Goal: Transaction & Acquisition: Purchase product/service

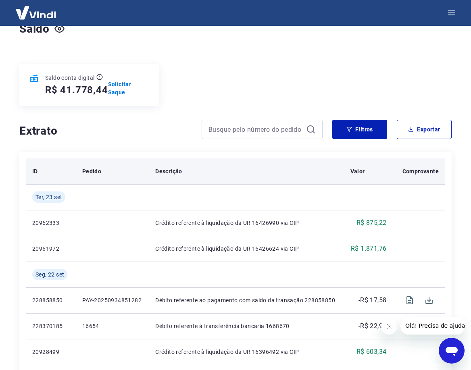
scroll to position [81, 0]
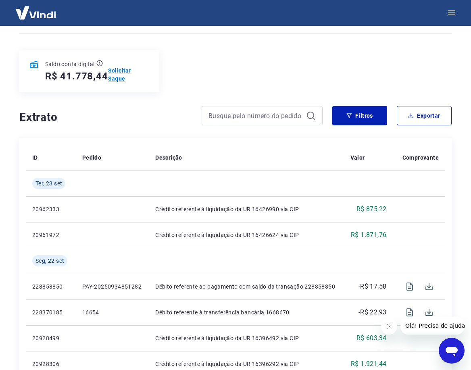
click at [118, 78] on p "Solicitar Saque" at bounding box center [129, 74] width 42 height 16
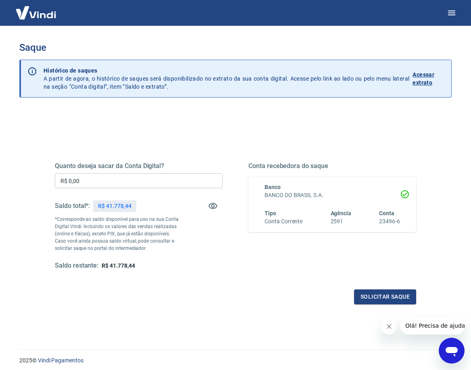
click at [90, 187] on input "R$ 0,00" at bounding box center [139, 180] width 168 height 15
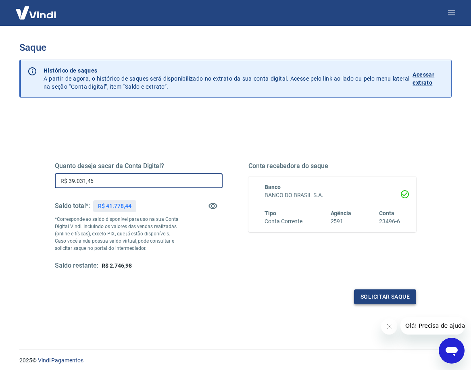
type input "R$ 39.031,46"
click at [386, 296] on button "Solicitar saque" at bounding box center [385, 296] width 62 height 15
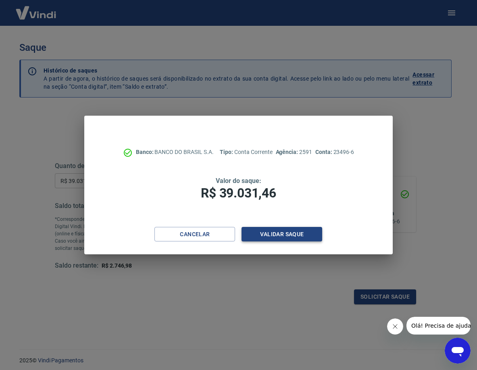
click at [273, 232] on button "Validar saque" at bounding box center [281, 234] width 81 height 15
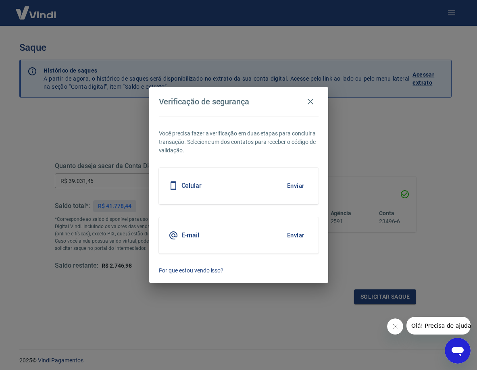
click at [291, 235] on button "Enviar" at bounding box center [295, 235] width 26 height 17
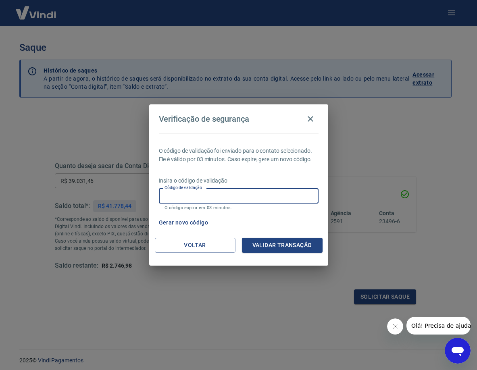
click at [230, 197] on input "Código de validação" at bounding box center [239, 195] width 160 height 15
type input "438828"
click at [298, 243] on button "Validar transação" at bounding box center [282, 245] width 81 height 15
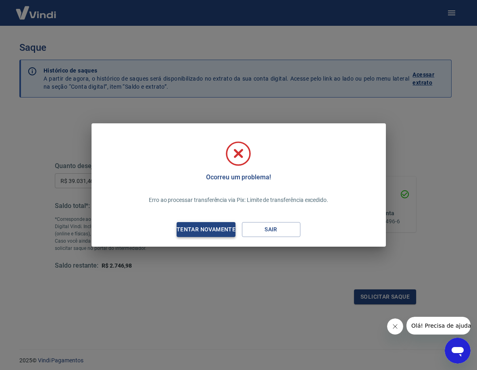
click at [208, 235] on button "Tentar novamente" at bounding box center [205, 229] width 58 height 15
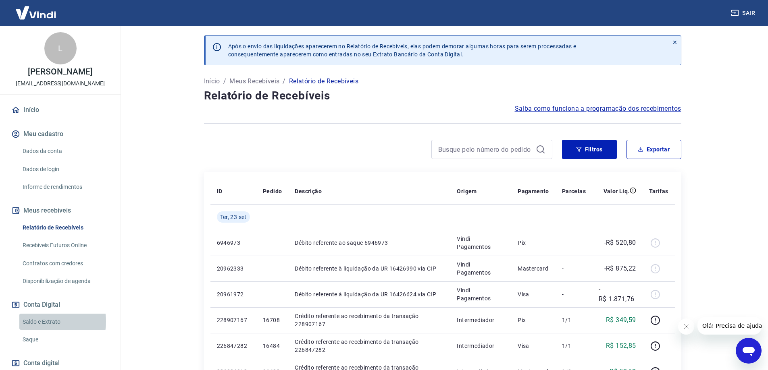
click at [46, 321] on link "Saldo e Extrato" at bounding box center [64, 322] width 91 height 17
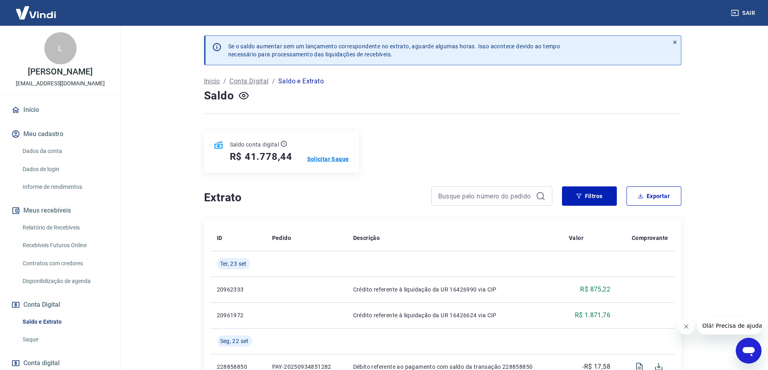
click at [318, 158] on p "Solicitar Saque" at bounding box center [328, 159] width 42 height 8
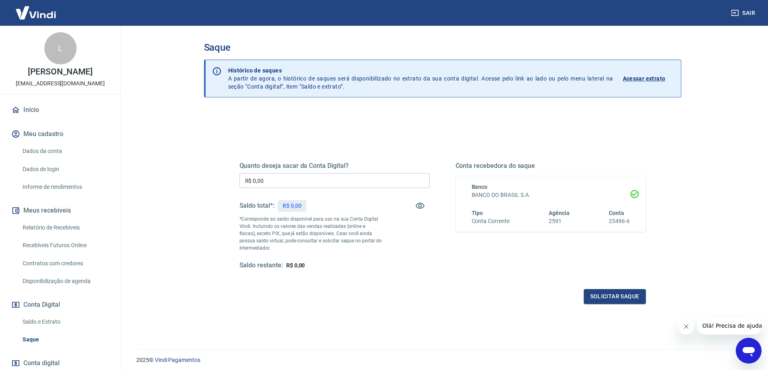
click at [265, 181] on input "R$ 0,00" at bounding box center [334, 180] width 190 height 15
type input "R$ 39.031,46"
click at [476, 295] on button "Solicitar saque" at bounding box center [614, 296] width 62 height 15
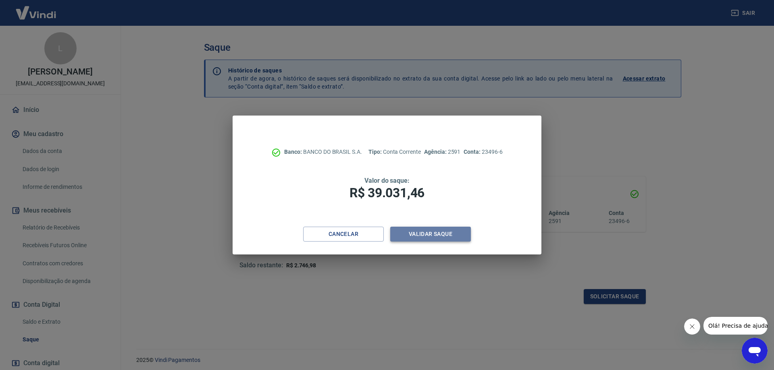
click at [421, 235] on button "Validar saque" at bounding box center [430, 234] width 81 height 15
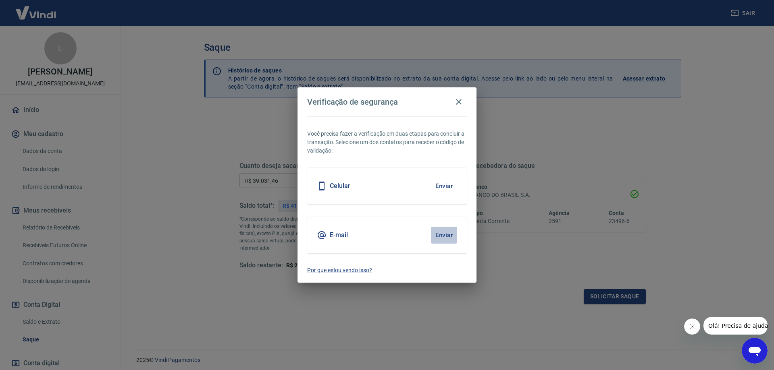
click at [443, 235] on button "Enviar" at bounding box center [444, 235] width 26 height 17
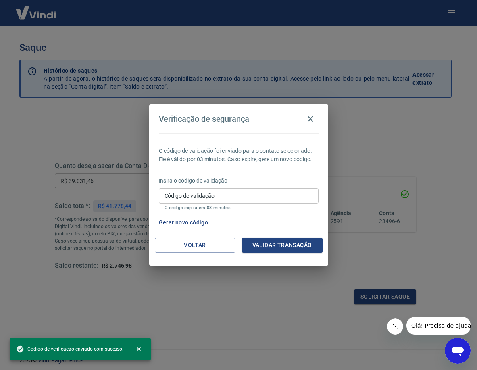
click at [188, 200] on input "Código de validação" at bounding box center [239, 195] width 160 height 15
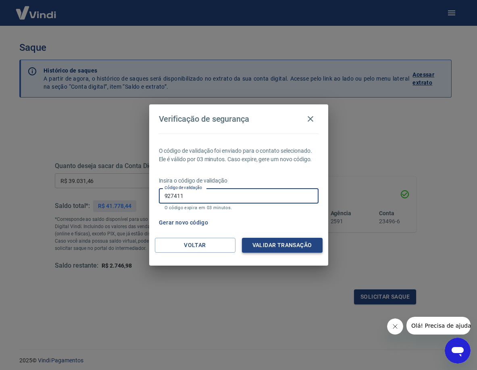
type input "927411"
click at [271, 245] on button "Validar transação" at bounding box center [282, 245] width 81 height 15
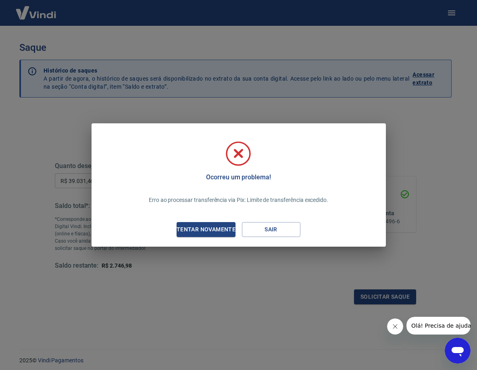
drag, startPoint x: 243, startPoint y: 41, endPoint x: 120, endPoint y: 40, distance: 123.3
click at [120, 40] on div "Ocorreu um problema! Erro ao processar transferência via Pix: Limite de transfe…" at bounding box center [238, 185] width 477 height 370
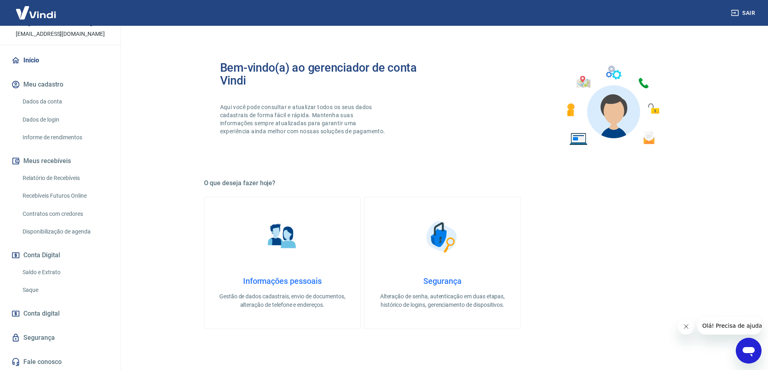
scroll to position [50, 0]
click at [27, 289] on link "Saque" at bounding box center [64, 289] width 91 height 17
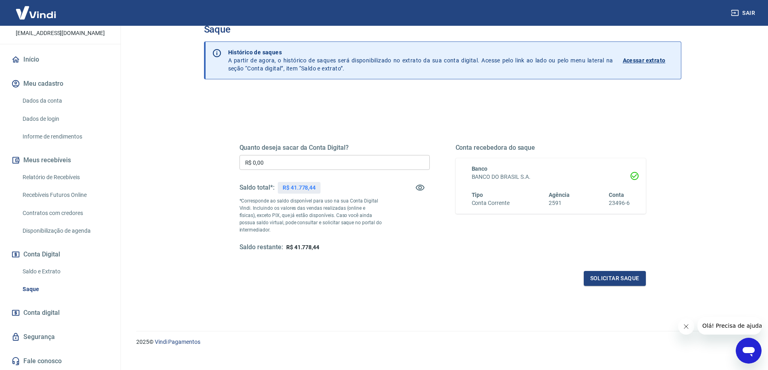
scroll to position [28, 0]
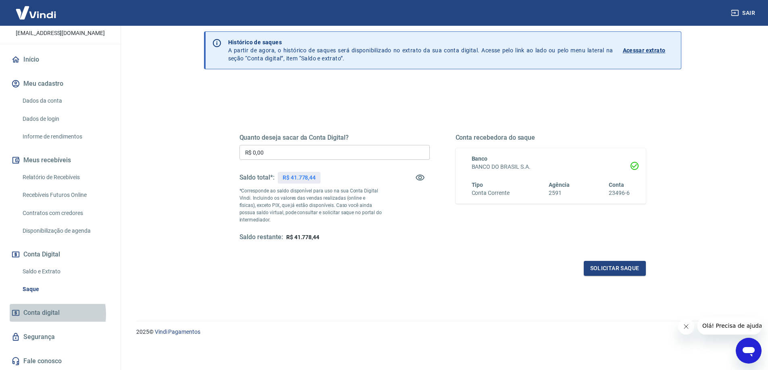
click at [42, 314] on span "Conta digital" at bounding box center [41, 312] width 36 height 11
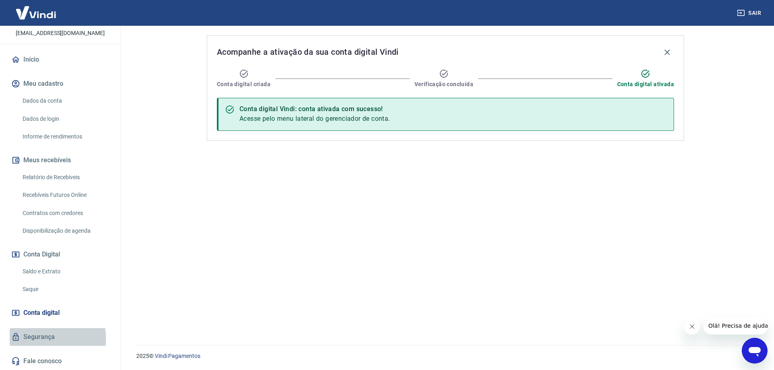
click at [41, 338] on link "Segurança" at bounding box center [60, 337] width 101 height 18
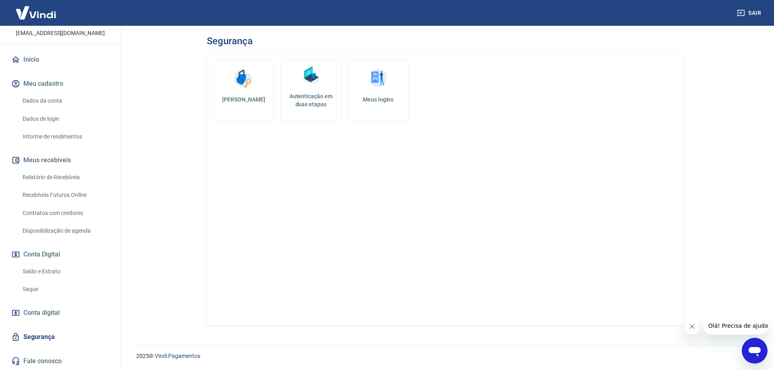
click at [55, 176] on link "Relatório de Recebíveis" at bounding box center [64, 177] width 91 height 17
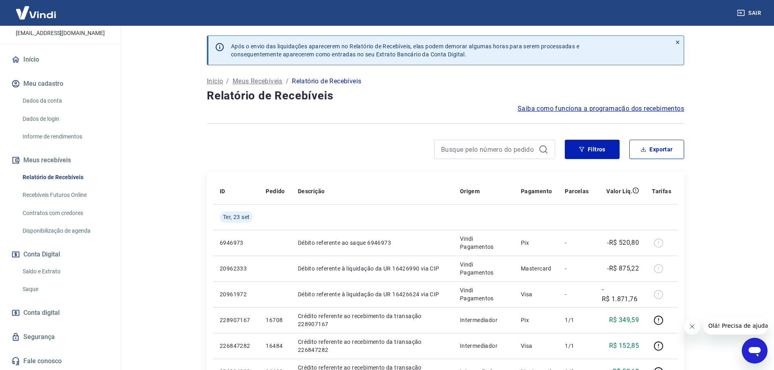
click at [56, 136] on link "Informe de rendimentos" at bounding box center [64, 137] width 91 height 17
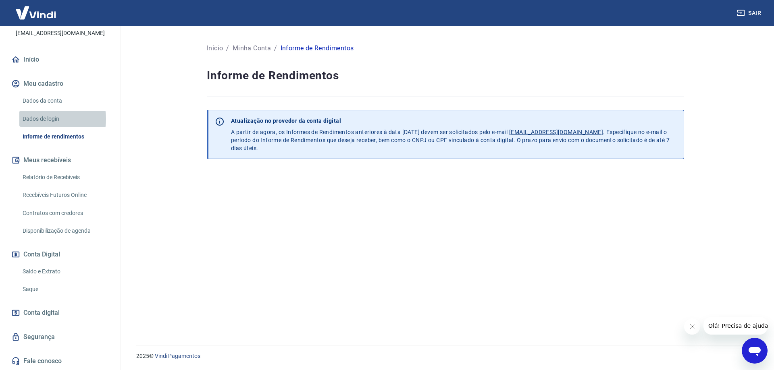
click at [45, 119] on link "Dados de login" at bounding box center [64, 119] width 91 height 17
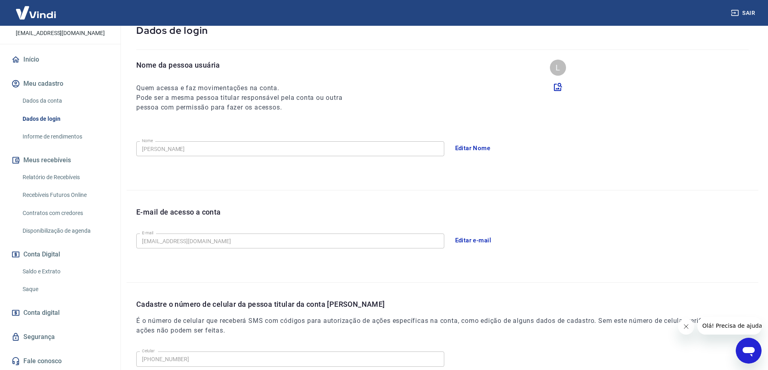
scroll to position [146, 0]
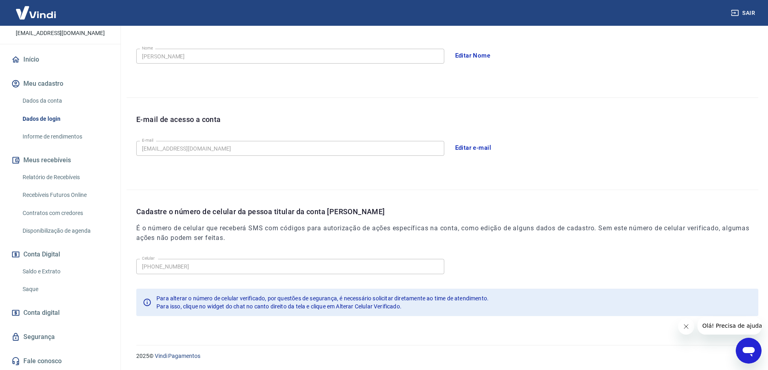
click at [44, 96] on link "Dados da conta" at bounding box center [64, 101] width 91 height 17
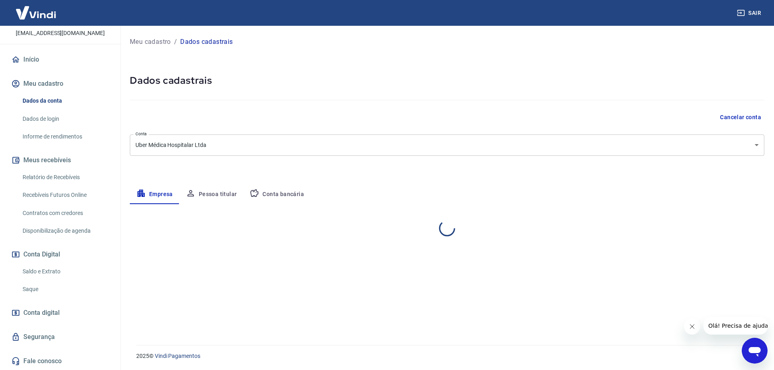
select select "MG"
select select "business"
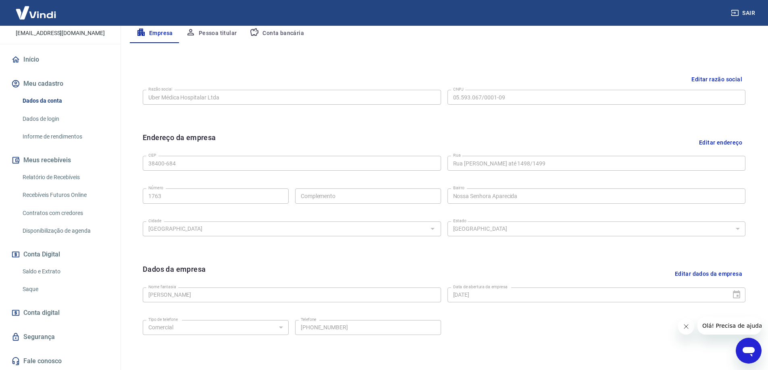
scroll to position [211, 0]
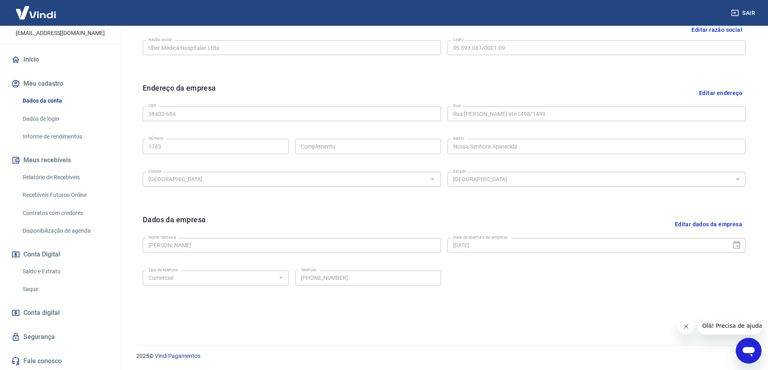
click at [476, 328] on span "Olá! Precisa de ajuda?" at bounding box center [732, 326] width 63 height 6
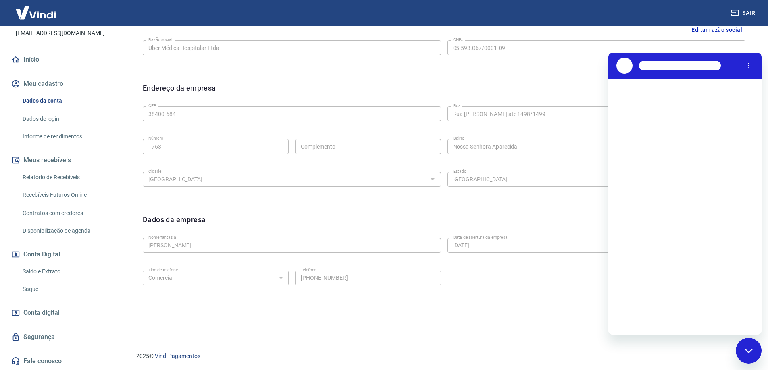
scroll to position [0, 0]
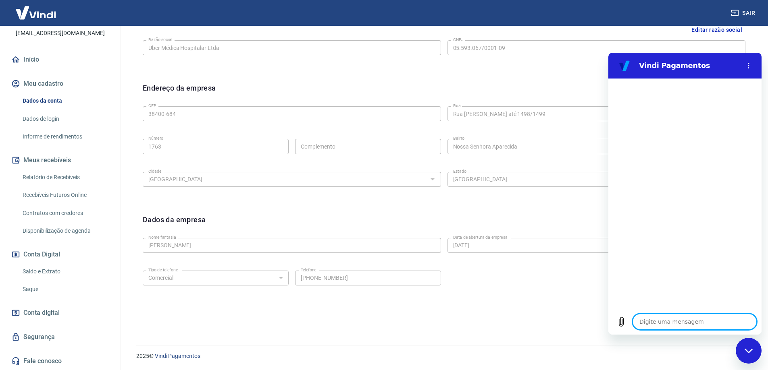
click at [42, 334] on link "Segurança" at bounding box center [60, 337] width 101 height 18
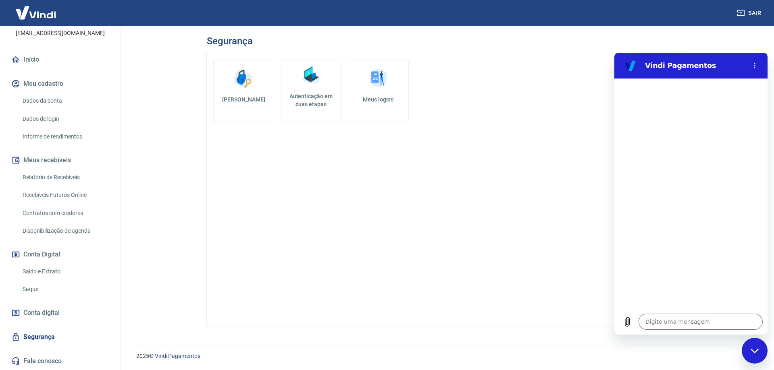
click at [46, 311] on span "Conta digital" at bounding box center [41, 312] width 36 height 11
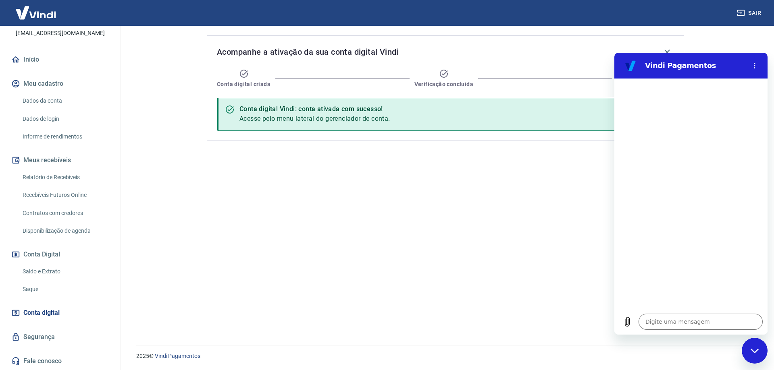
click at [340, 258] on div "Acompanhe a ativação da sua conta digital Vindi Conta digital criada Verificaçã…" at bounding box center [445, 181] width 496 height 310
click at [476, 321] on textarea at bounding box center [700, 322] width 124 height 16
type textarea "q"
type textarea "x"
type textarea "qu"
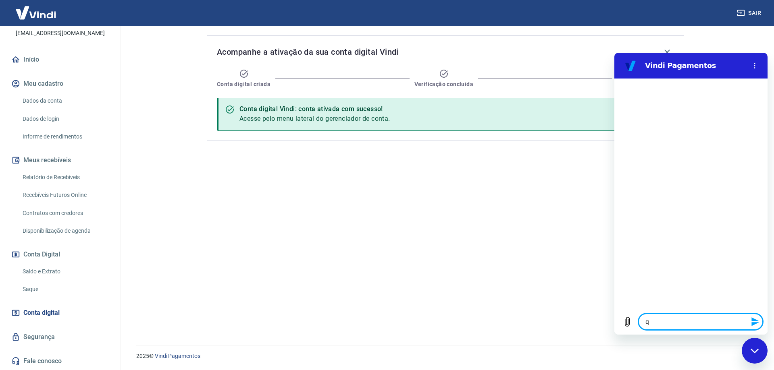
type textarea "x"
type textarea "qua"
type textarea "x"
type textarea "qual"
type textarea "x"
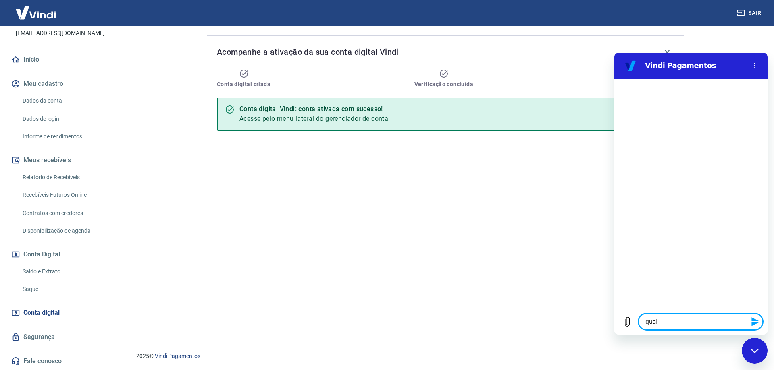
type textarea "qual"
type textarea "x"
type textarea "qual o"
type textarea "x"
type textarea "qual o"
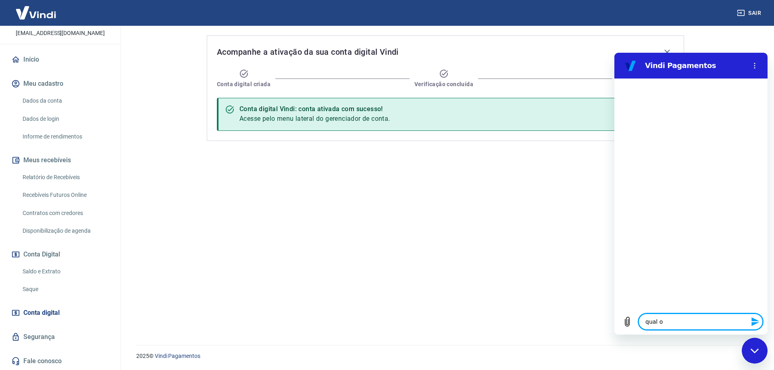
type textarea "x"
type textarea "qual o l"
type textarea "x"
type textarea "qual o li"
type textarea "x"
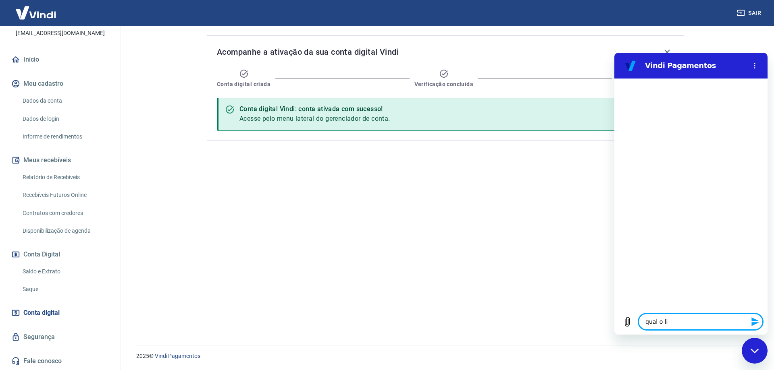
type textarea "qual o lim"
type textarea "x"
type textarea "qual o limi"
type textarea "x"
type textarea "qual o limit"
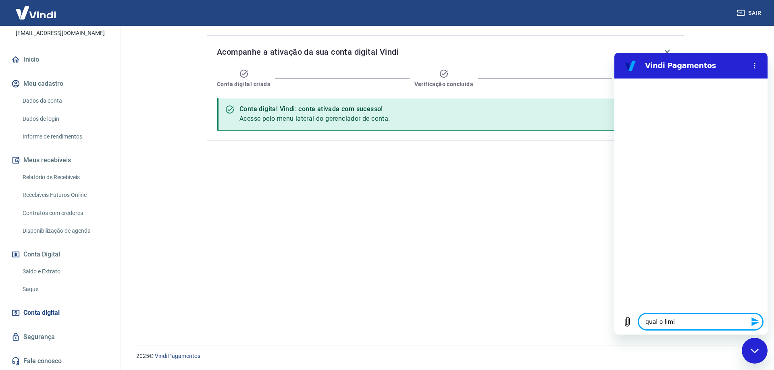
type textarea "x"
type textarea "qual o limite"
type textarea "x"
type textarea "qual o limite"
type textarea "x"
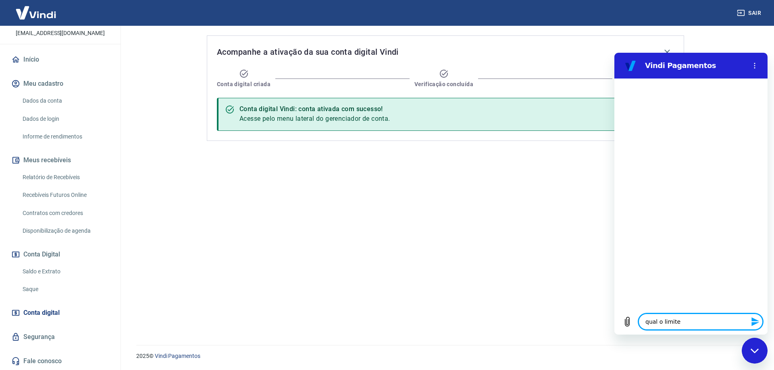
type textarea "qual o limite d"
type textarea "x"
type textarea "qual o limite de"
type textarea "x"
type textarea "qual o limite de"
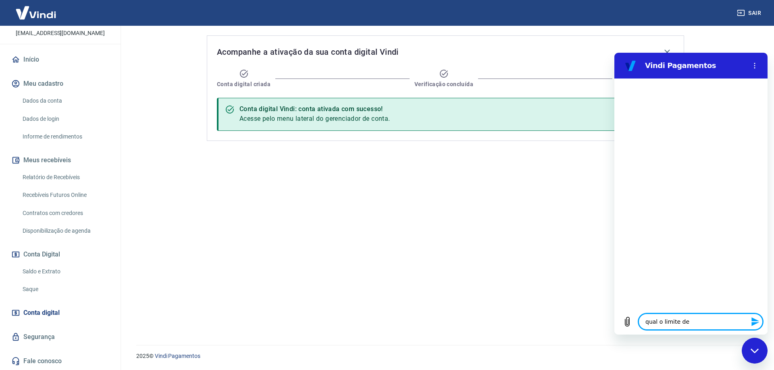
type textarea "x"
type textarea "qual o limite de p"
type textarea "x"
type textarea "qual o limite de pi"
type textarea "x"
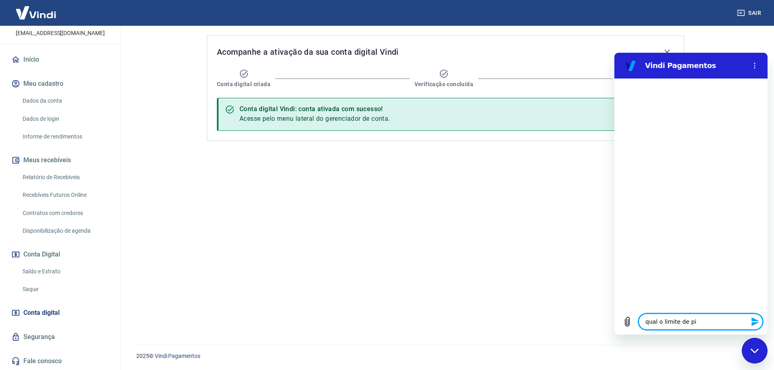
type textarea "qual o limite de pix"
type textarea "x"
type textarea "qual o limite de pix"
type textarea "x"
type textarea "qual o limite de pix q"
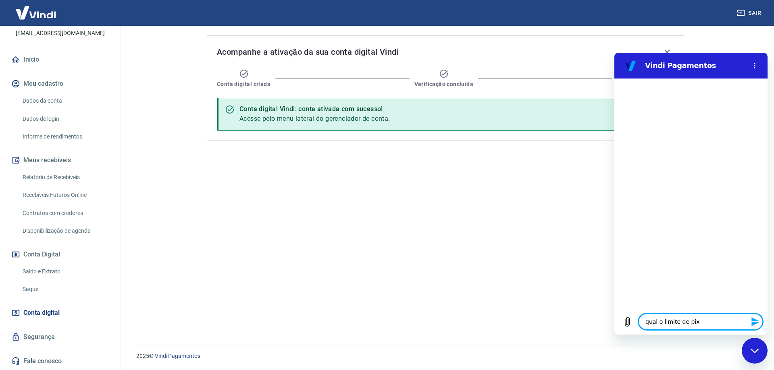
type textarea "x"
type textarea "qual o limite de pix qu"
type textarea "x"
type textarea "qual o limite de pix que"
type textarea "x"
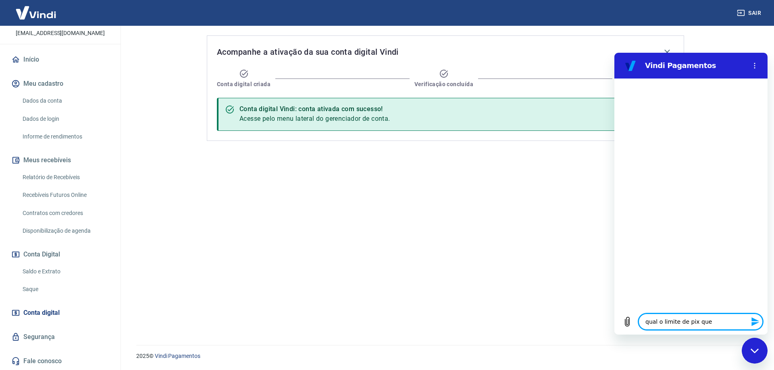
type textarea "qual o limite de pix que"
type textarea "x"
type textarea "qual o limite de pix que c"
type textarea "x"
type textarea "qual o limite de pix que co"
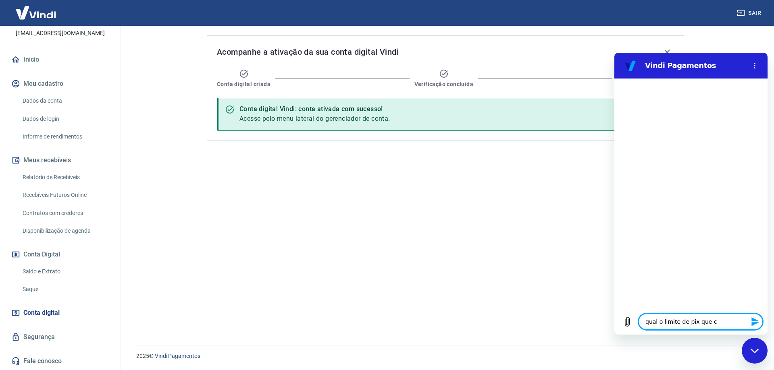
type textarea "x"
type textarea "qual o limite de pix que con"
type textarea "x"
type textarea "qual o limite de pix que cons"
type textarea "x"
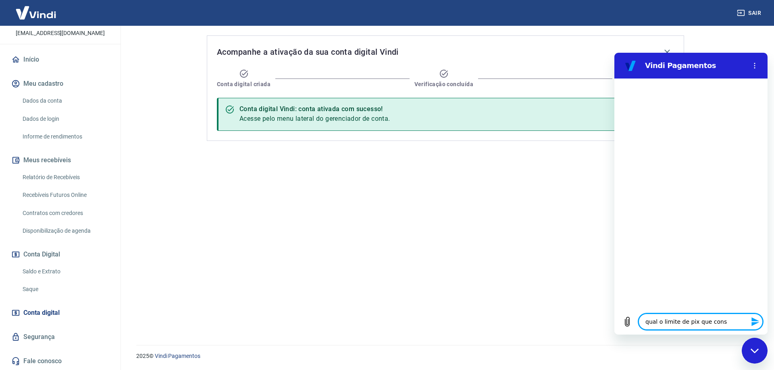
type textarea "qual o limite de pix que consi"
type textarea "x"
type textarea "qual o limite de pix que consig"
type textarea "x"
type textarea "qual o limite de pix que consigi"
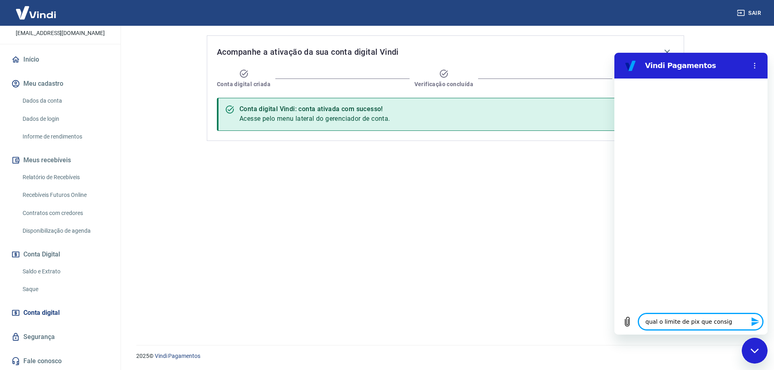
type textarea "x"
type textarea "qual o limite de pix que consigi"
type textarea "x"
type textarea "qual o limite de pix que consigi f"
type textarea "x"
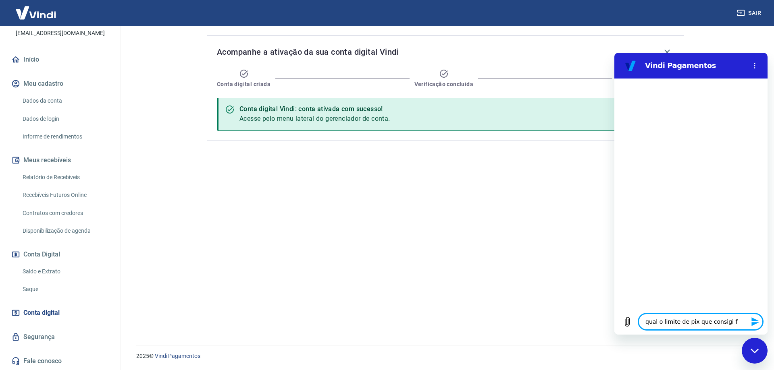
type textarea "qual o limite de pix que consigi fa"
type textarea "x"
type textarea "qual o limite de pix que consigi faz"
type textarea "x"
type textarea "qual o limite de pix que consigi faze"
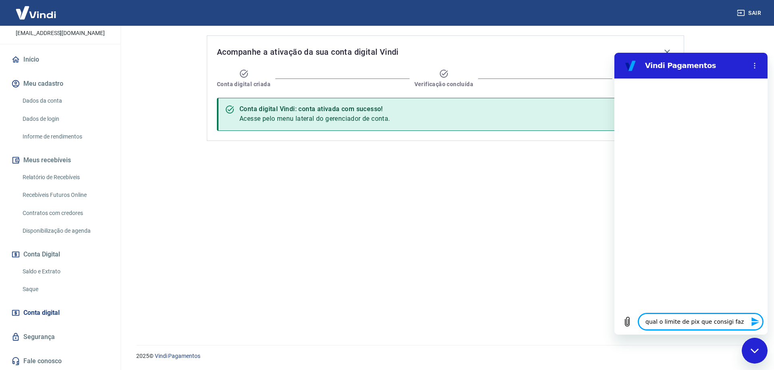
type textarea "x"
type textarea "qual o limite de pix que consigi fazer"
type textarea "x"
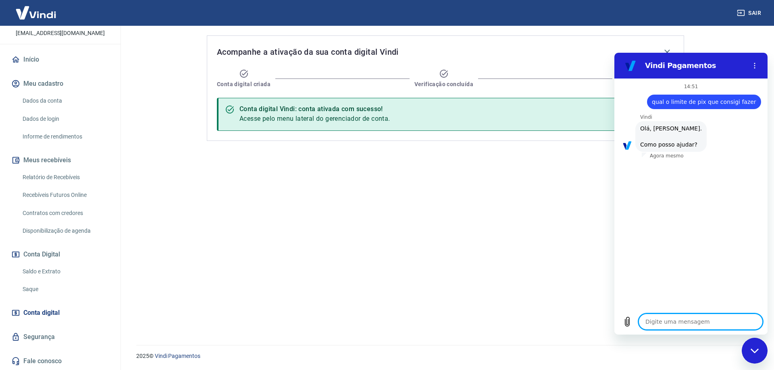
scroll to position [19, 0]
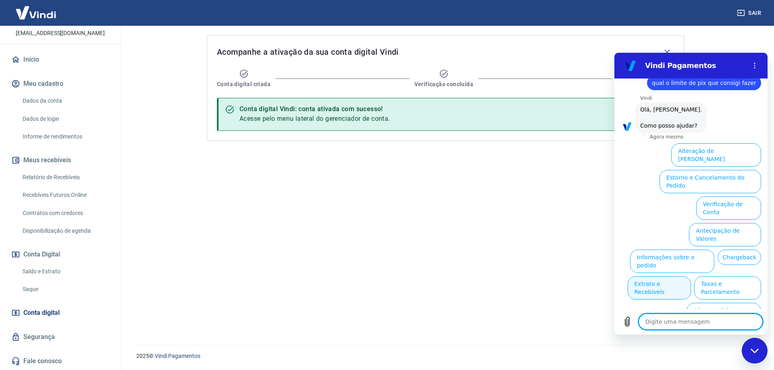
click at [476, 276] on button "Extrato e Recebíveis" at bounding box center [658, 287] width 63 height 23
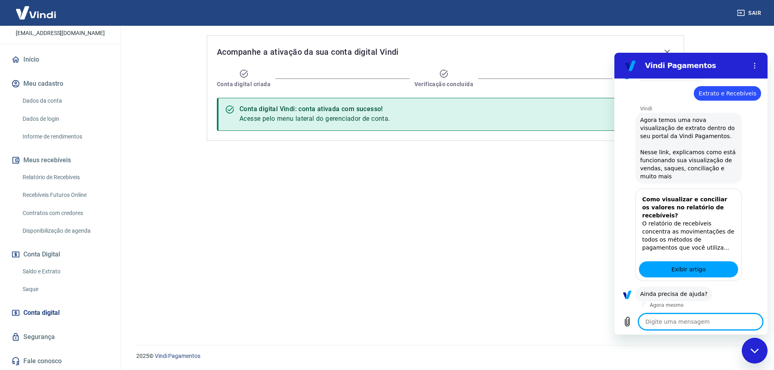
scroll to position [91, 0]
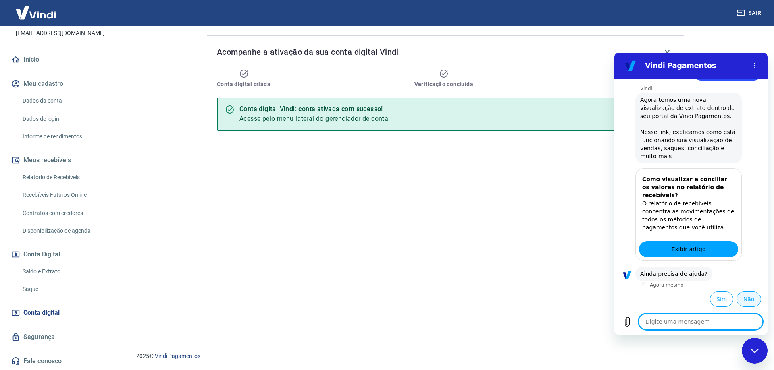
click at [476, 299] on button "Não" at bounding box center [748, 299] width 25 height 15
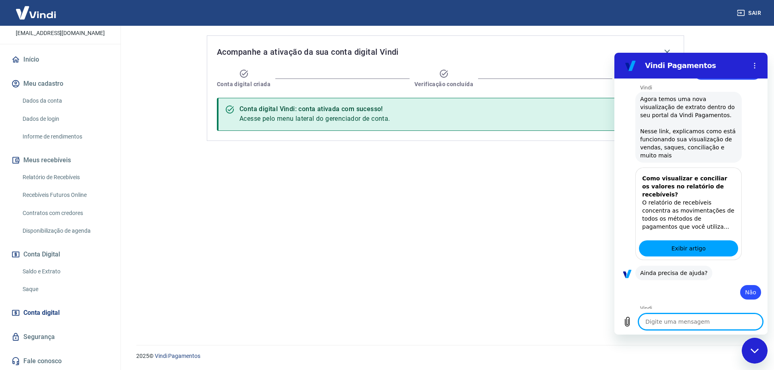
type textarea "x"
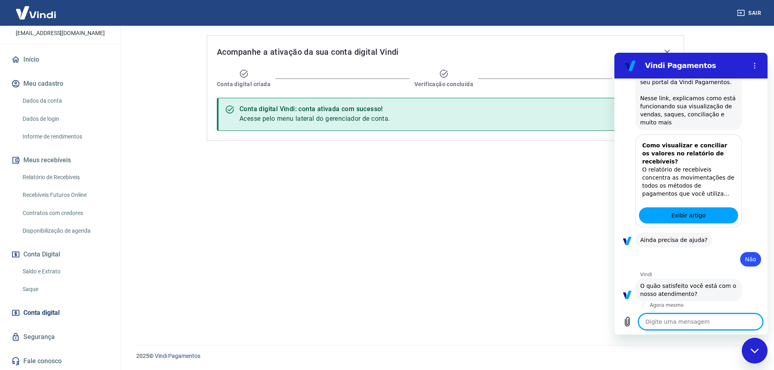
scroll to position [163, 0]
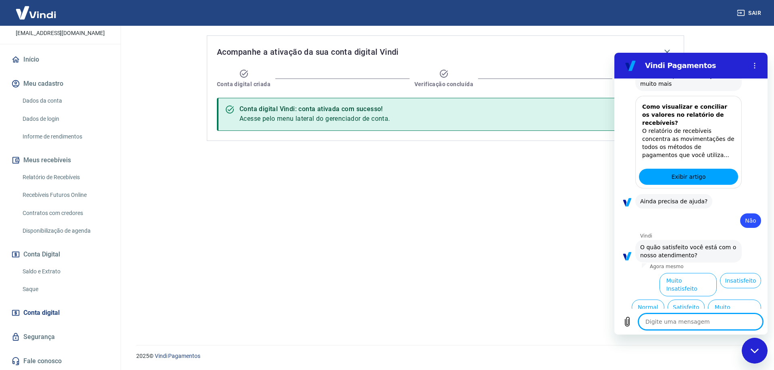
click at [476, 328] on textarea at bounding box center [700, 322] width 124 height 16
type textarea "f"
type textarea "x"
type textarea "fa"
type textarea "x"
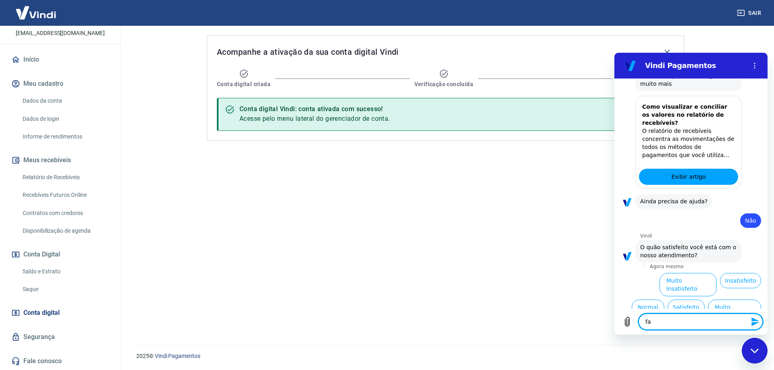
type textarea "fal"
type textarea "x"
type textarea "fala"
type textarea "x"
type textarea "falar"
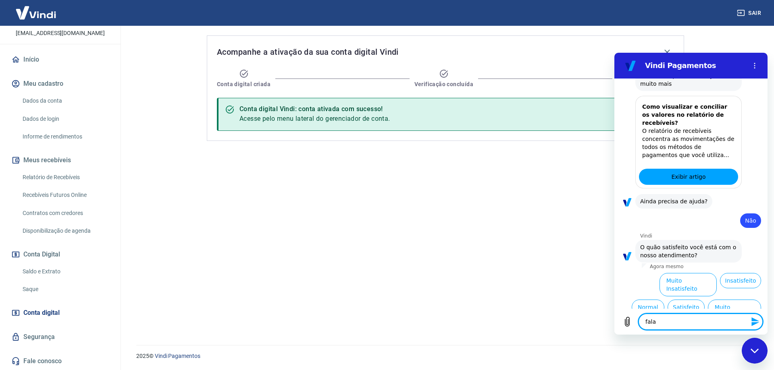
type textarea "x"
type textarea "falar"
type textarea "x"
type textarea "falar c"
type textarea "x"
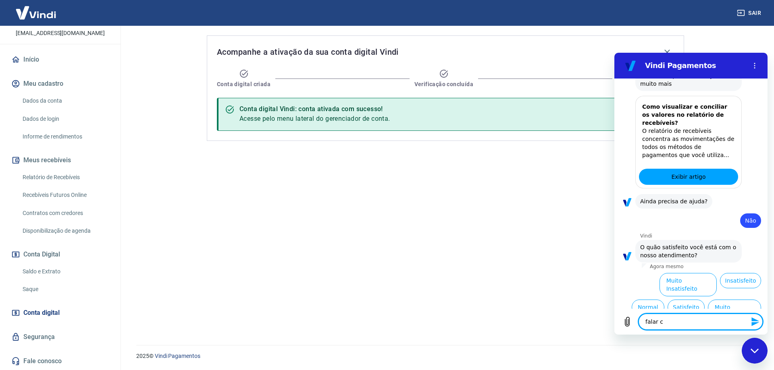
type textarea "falar co"
type textarea "x"
type textarea "falar com"
type textarea "x"
type textarea "falar com"
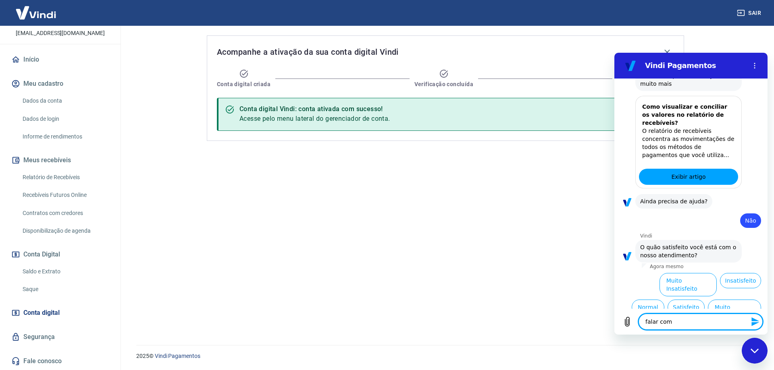
type textarea "x"
type textarea "falar com a"
type textarea "x"
type textarea "falar com at"
type textarea "x"
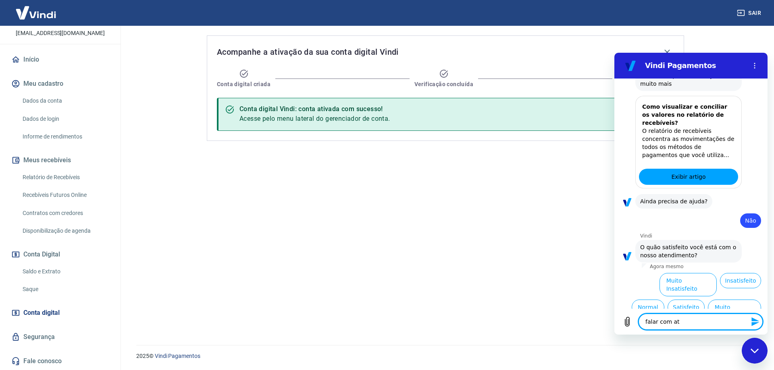
type textarea "falar com ate"
type textarea "x"
type textarea "falar com [GEOGRAPHIC_DATA]"
type textarea "x"
type textarea "falar com atend"
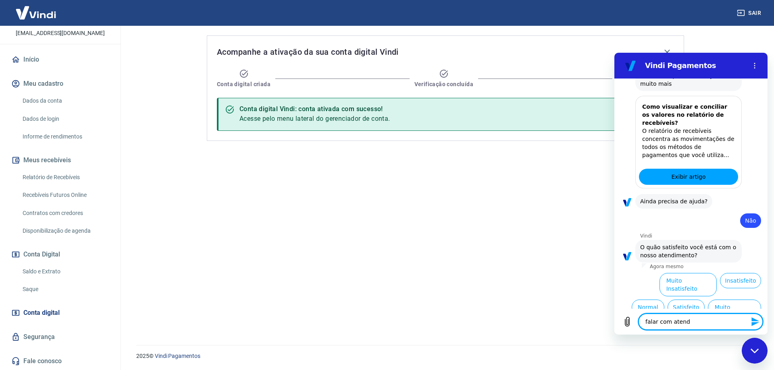
type textarea "x"
type textarea "falar com atende"
type textarea "x"
type textarea "falar com atenden"
type textarea "x"
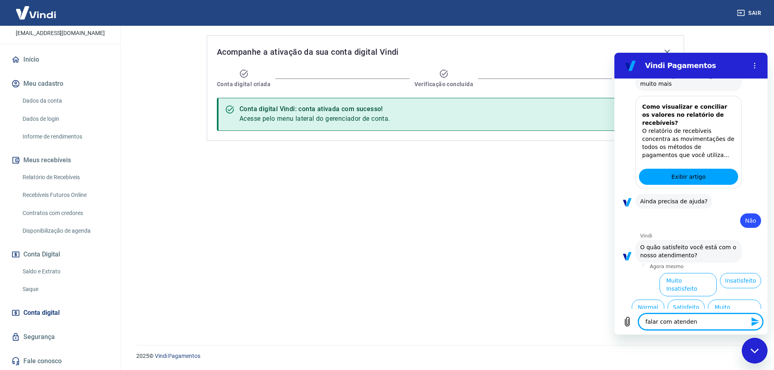
type textarea "falar com atendent"
type textarea "x"
type textarea "falar com atendente"
type textarea "x"
type textarea "falar com atendente"
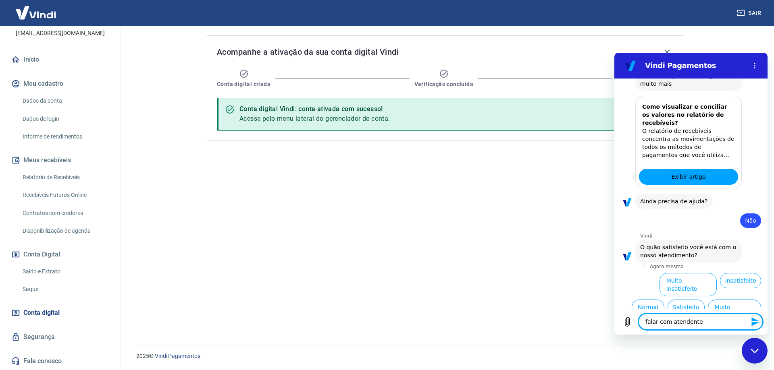
click at [476, 324] on icon "Enviar mensagem" at bounding box center [755, 322] width 8 height 9
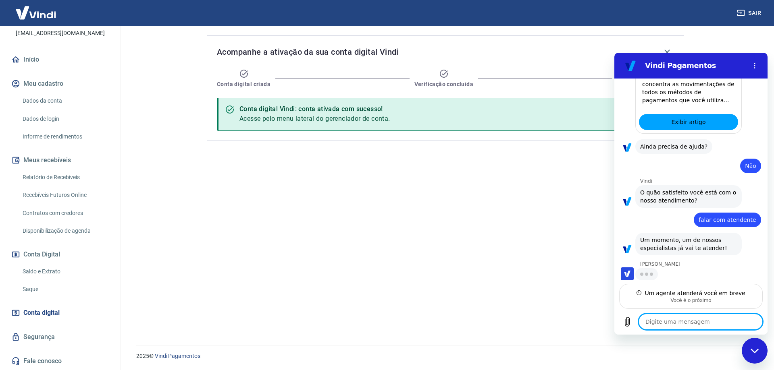
scroll to position [217, 0]
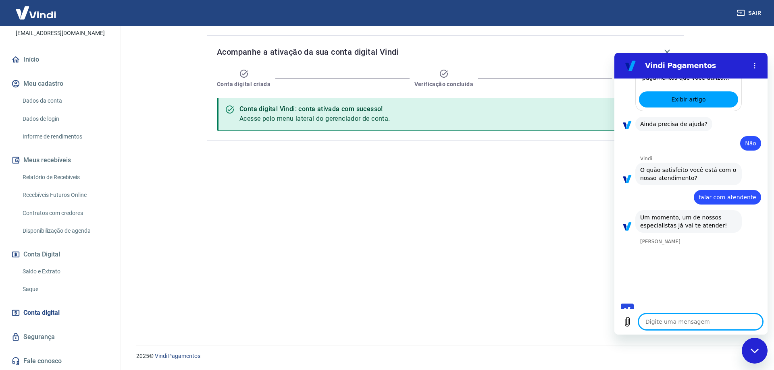
type textarea "x"
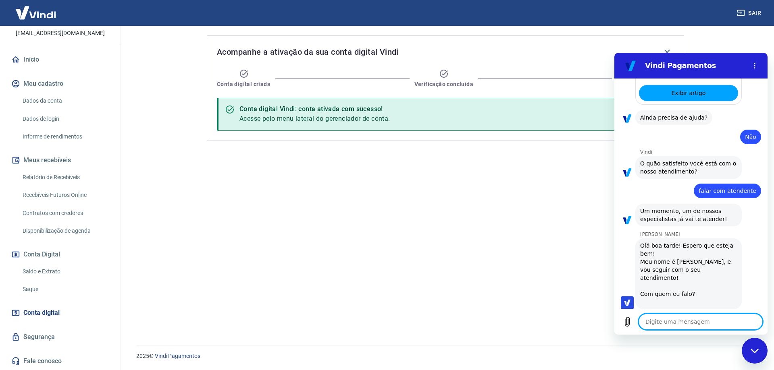
scroll to position [249, 0]
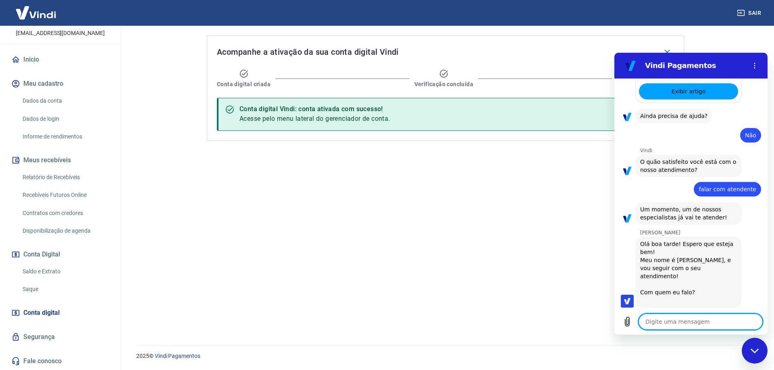
click at [476, 320] on textarea at bounding box center [700, 322] width 124 height 16
type textarea "B"
type textarea "x"
type textarea "Bo"
type textarea "x"
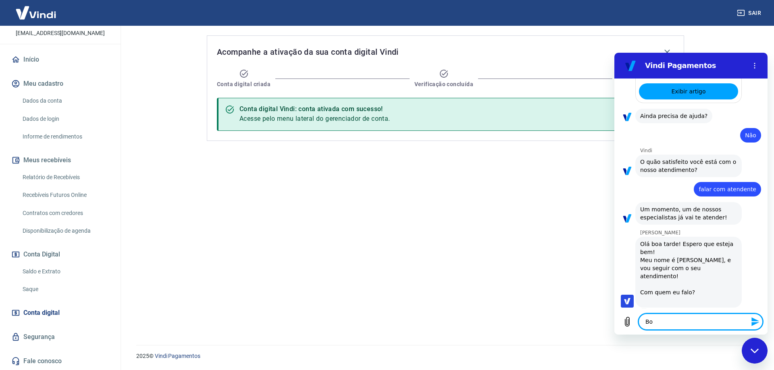
type textarea "Boa"
type textarea "x"
type textarea "Boa"
type textarea "x"
type textarea "Boa a"
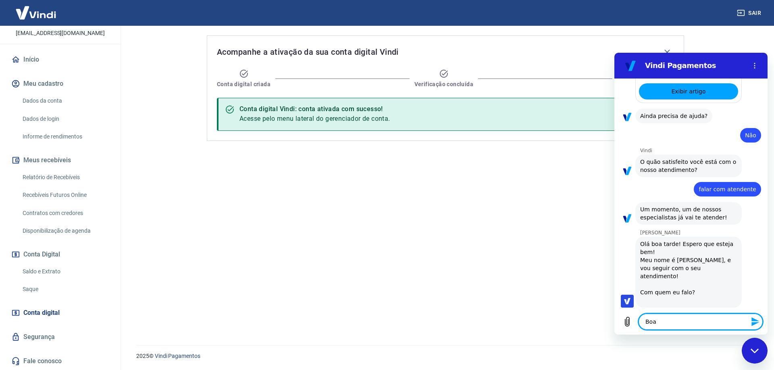
type textarea "x"
type textarea "Boa at"
type textarea "x"
type textarea "Boa atr"
type textarea "x"
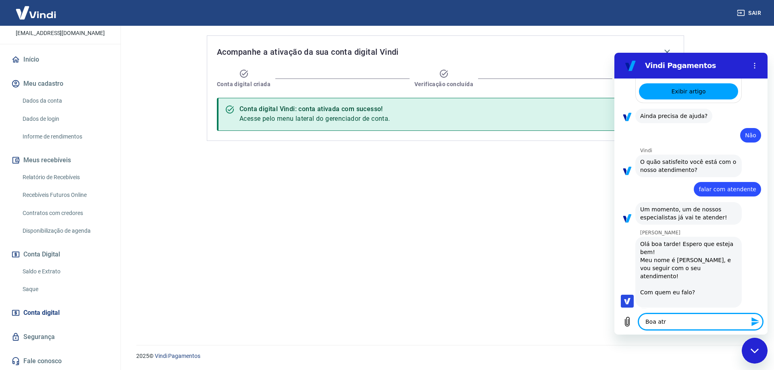
type textarea "Boa atrd"
type textarea "x"
type textarea "Boa atrde"
type textarea "x"
type textarea "Boa atrd"
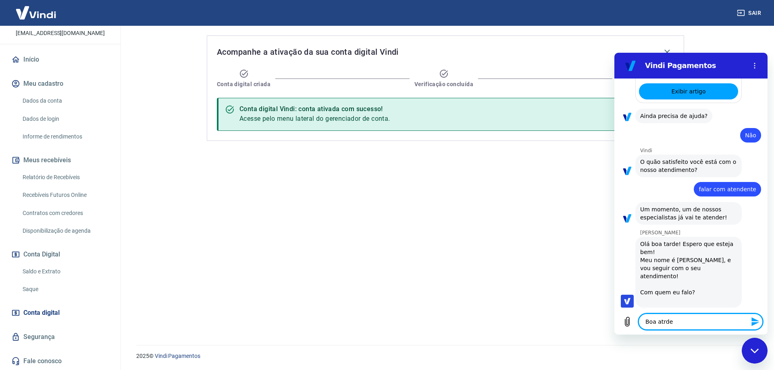
type textarea "x"
type textarea "Boa atr"
type textarea "x"
type textarea "Boa at"
type textarea "x"
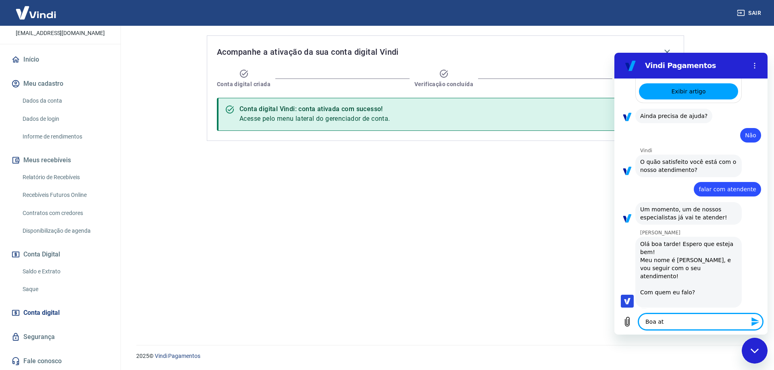
type textarea "Boa a"
type textarea "x"
type textarea "Boa"
type textarea "x"
type textarea "Boa t"
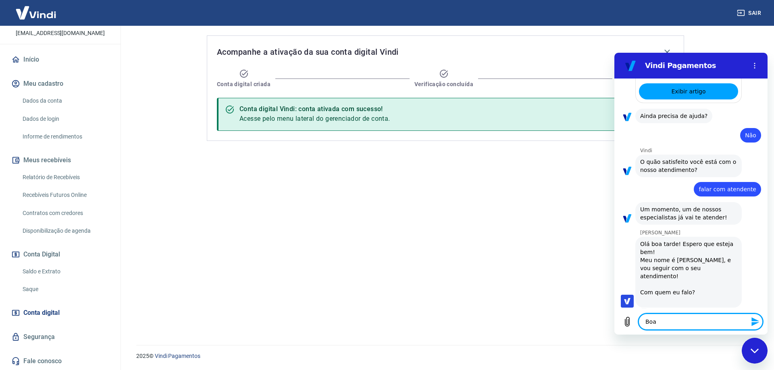
type textarea "x"
type textarea "Boa ta"
type textarea "x"
type textarea "Boa tar"
type textarea "x"
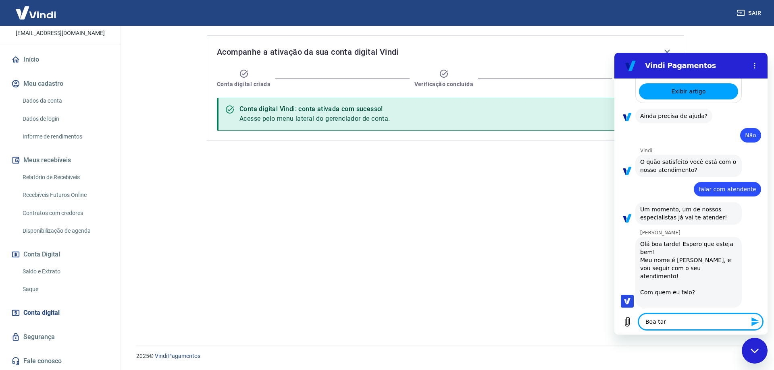
type textarea "Boa tard"
type textarea "x"
type textarea "Boa tarde"
type textarea "x"
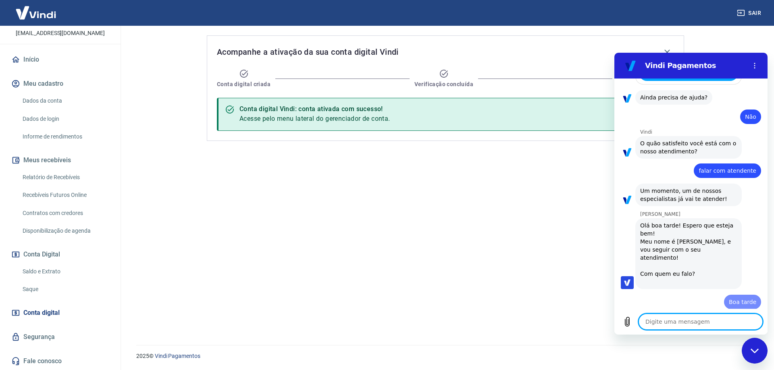
type textarea "x"
type textarea "L"
type textarea "x"
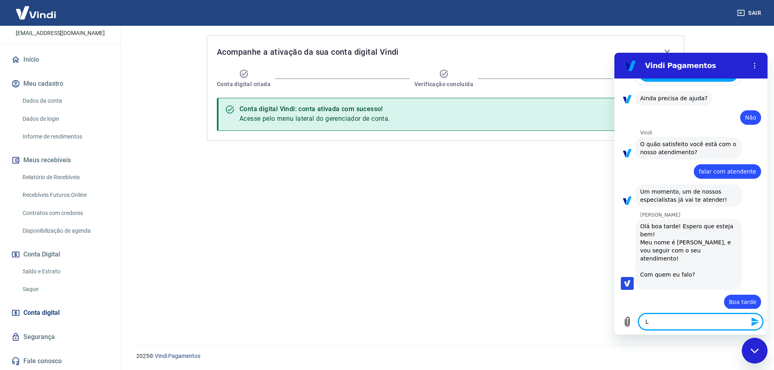
type textarea "Lu"
type textarea "x"
type textarea "Luc"
type textarea "x"
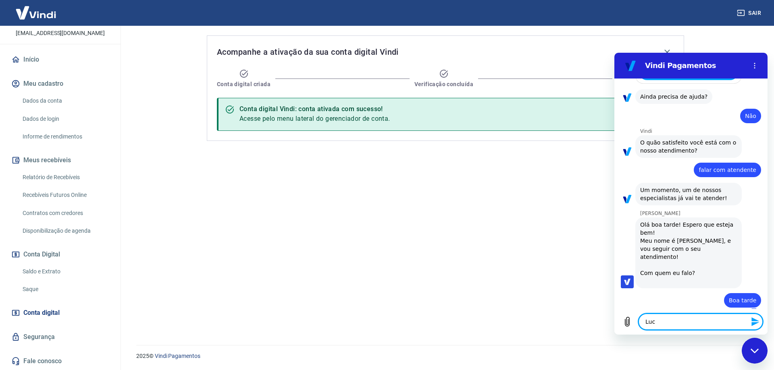
type textarea "Luci"
type textarea "x"
type textarea "Lucil"
type textarea "x"
type textarea "Lucile"
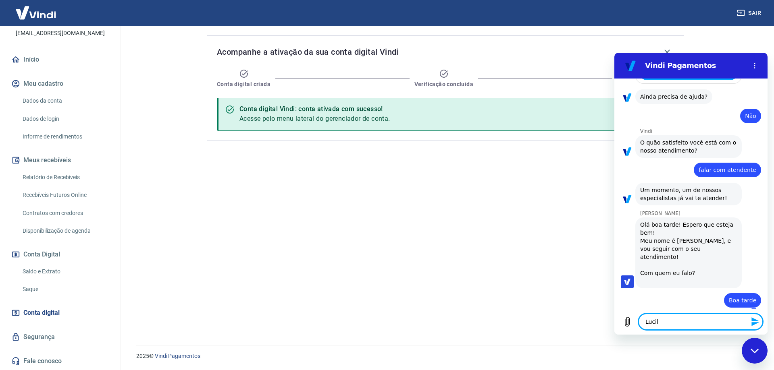
type textarea "x"
type textarea "Lucilen"
type textarea "x"
type textarea "Lucilene"
type textarea "x"
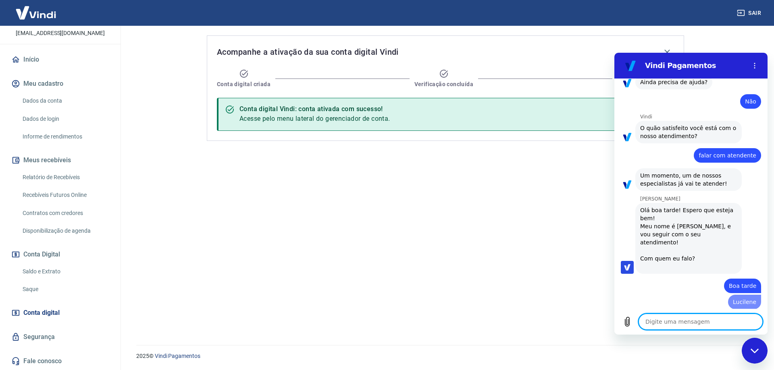
type textarea "x"
type textarea "E"
type textarea "x"
type textarea "Es"
type textarea "x"
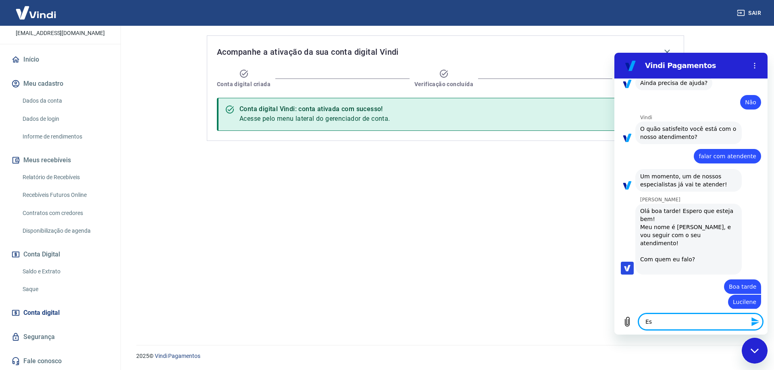
scroll to position [283, 0]
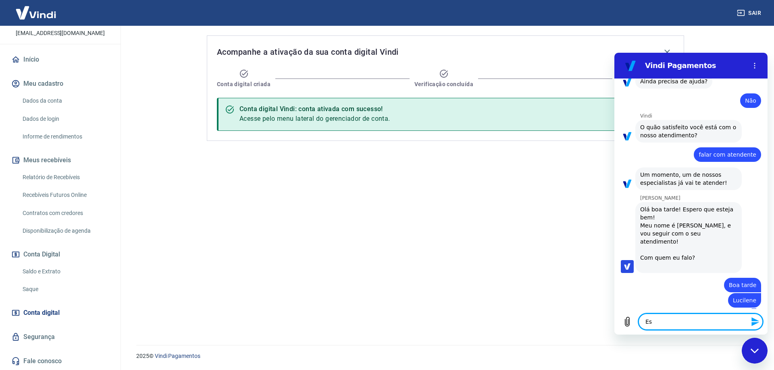
type textarea "Est"
type textarea "x"
type textarea "Esto"
type textarea "x"
type textarea "Estou"
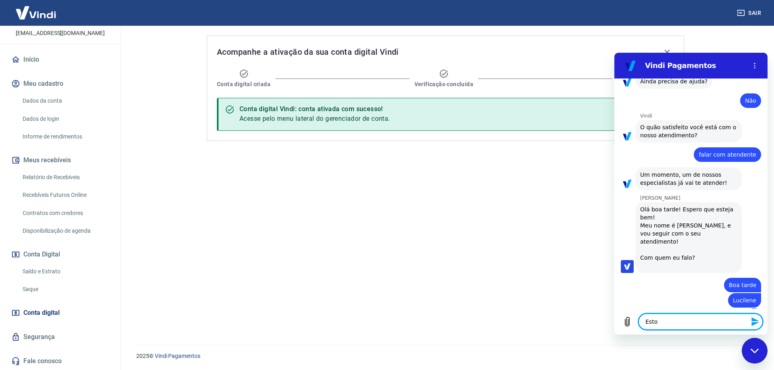
type textarea "x"
type textarea "Estou"
type textarea "x"
type textarea "Estou t"
type textarea "x"
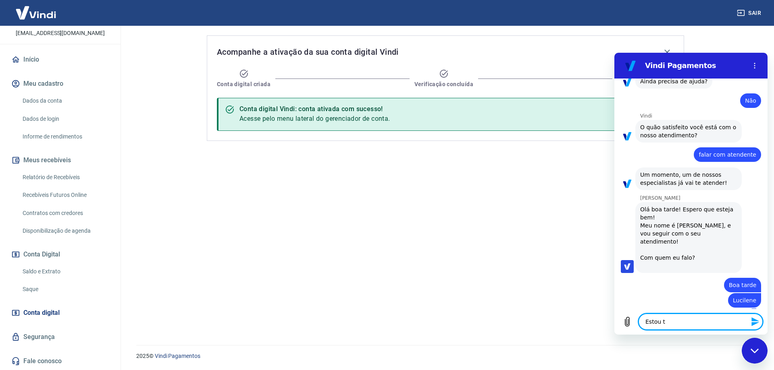
type textarea "Estou te"
type textarea "x"
type textarea "Estou ten"
type textarea "x"
type textarea "Estou tent"
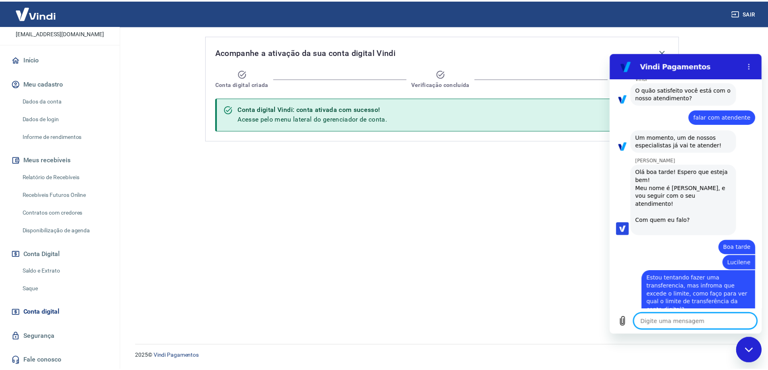
scroll to position [323, 0]
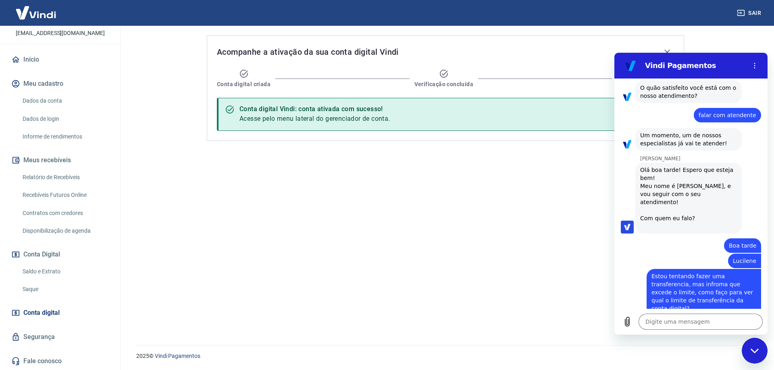
click at [59, 232] on link "Disponibilização de agenda" at bounding box center [64, 231] width 91 height 17
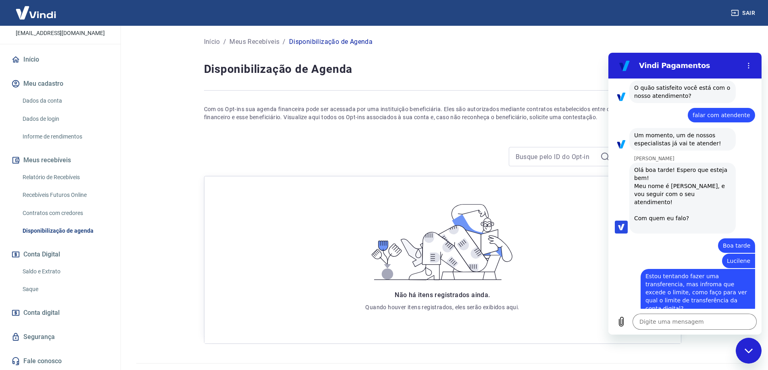
click at [461, 154] on div at bounding box center [410, 156] width 413 height 19
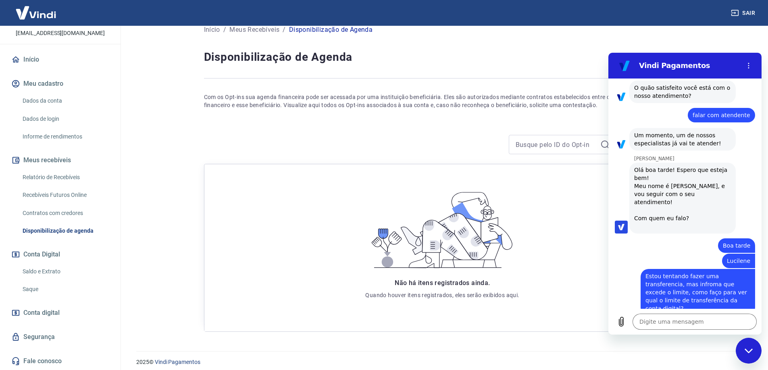
scroll to position [19, 0]
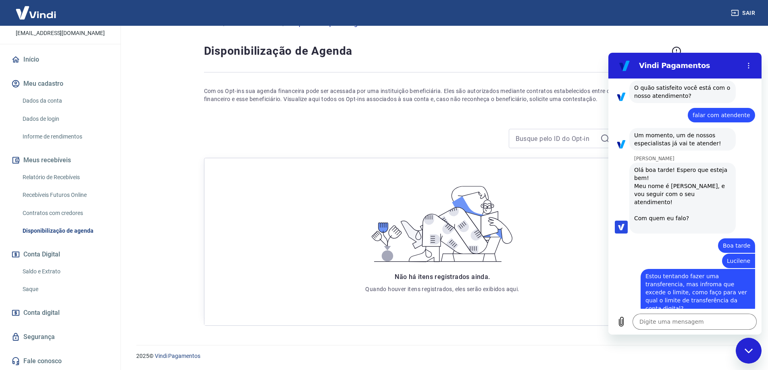
click at [42, 337] on link "Segurança" at bounding box center [60, 337] width 101 height 18
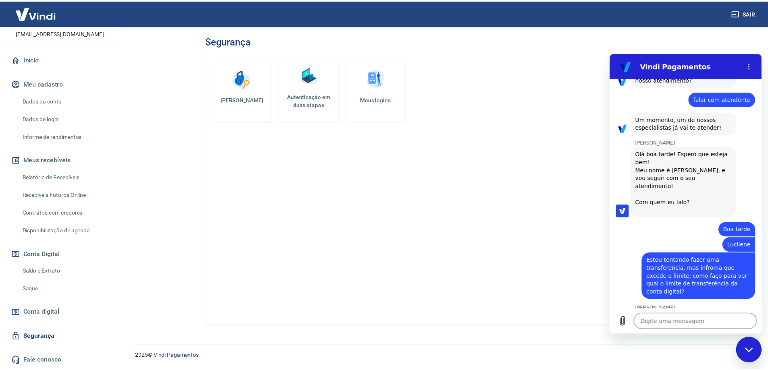
scroll to position [338, 0]
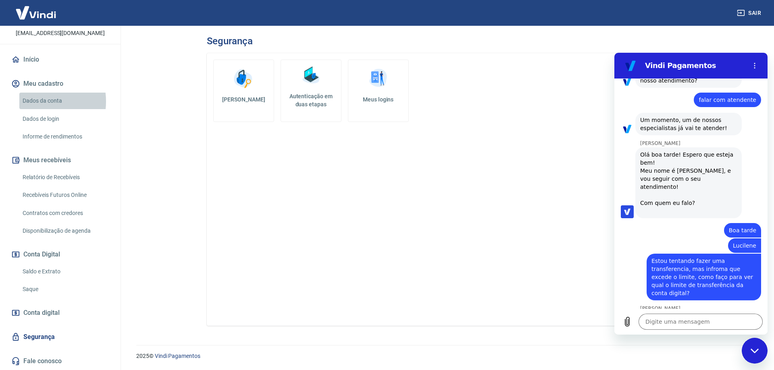
click at [36, 102] on link "Dados da conta" at bounding box center [64, 101] width 91 height 17
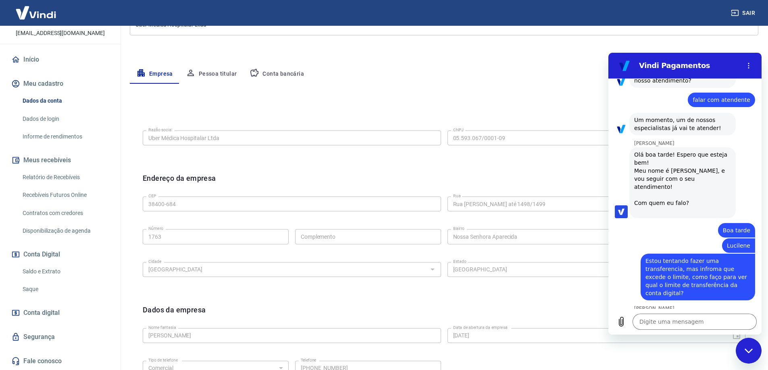
scroll to position [121, 0]
click at [291, 71] on button "Conta bancária" at bounding box center [276, 73] width 67 height 19
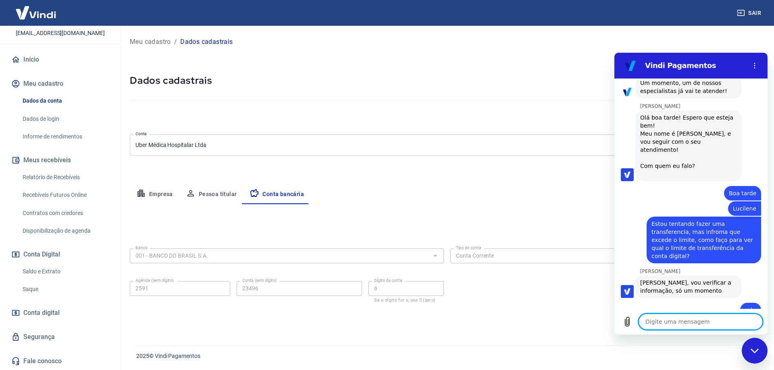
scroll to position [377, 0]
click at [60, 195] on link "Recebíveis Futuros Online" at bounding box center [64, 195] width 91 height 17
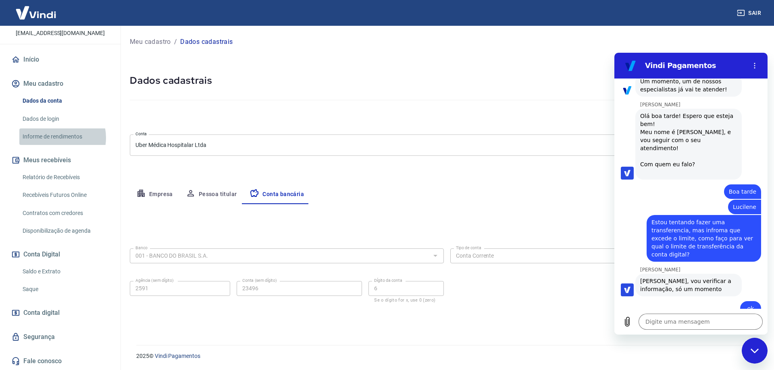
click at [56, 137] on link "Informe de rendimentos" at bounding box center [64, 137] width 91 height 17
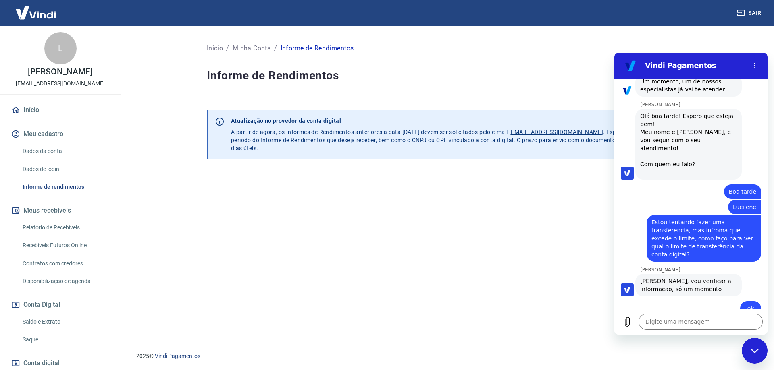
click at [19, 110] on icon at bounding box center [15, 110] width 7 height 6
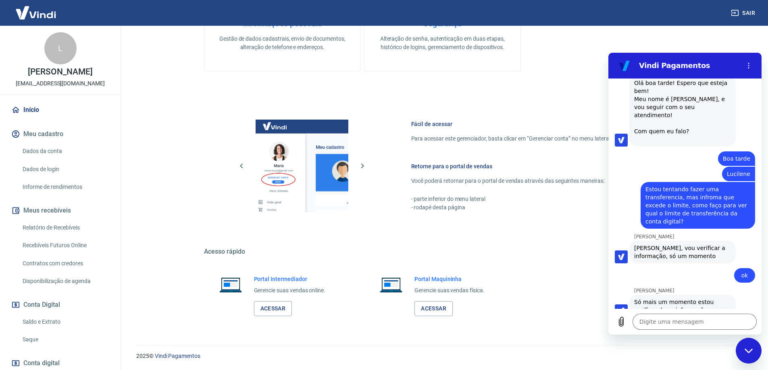
scroll to position [411, 0]
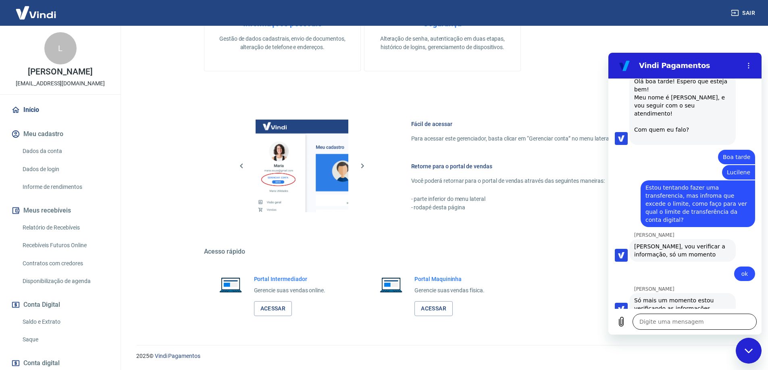
click at [476, 318] on textarea at bounding box center [694, 322] width 124 height 16
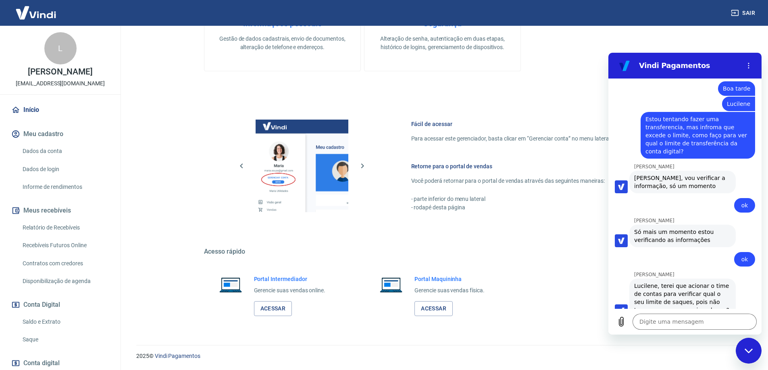
scroll to position [481, 0]
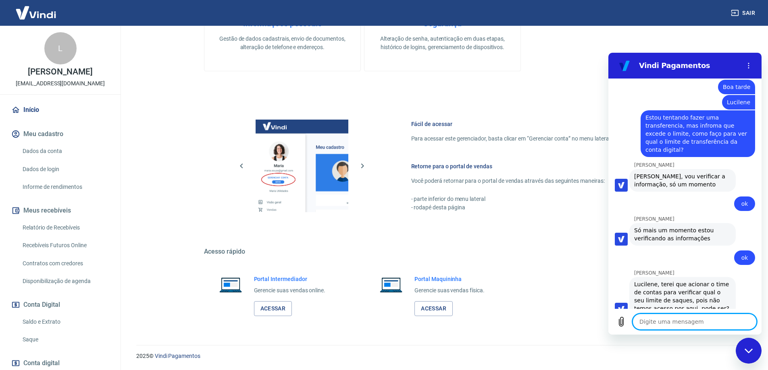
click at [476, 322] on textarea at bounding box center [694, 322] width 124 height 16
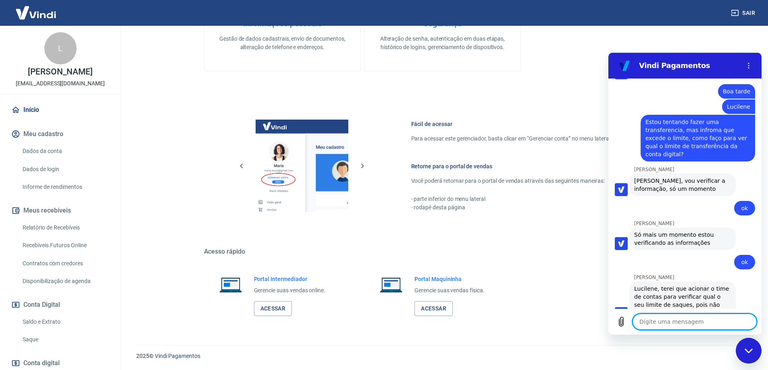
scroll to position [459, 0]
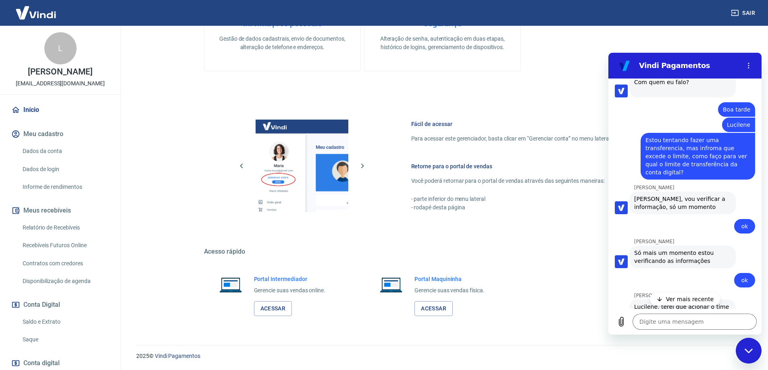
click at [476, 269] on div "diz: ok" at bounding box center [681, 277] width 147 height 19
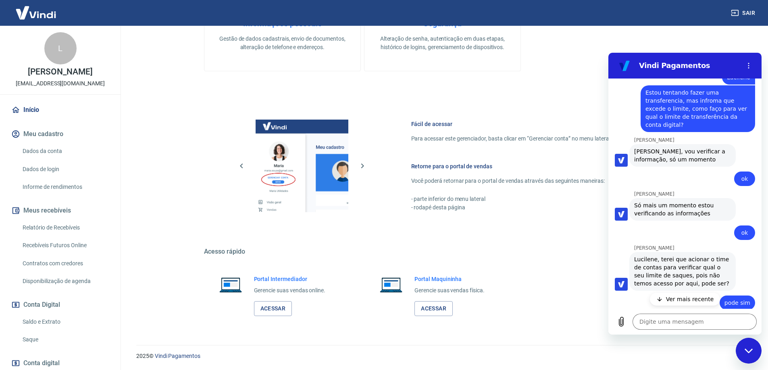
scroll to position [552, 0]
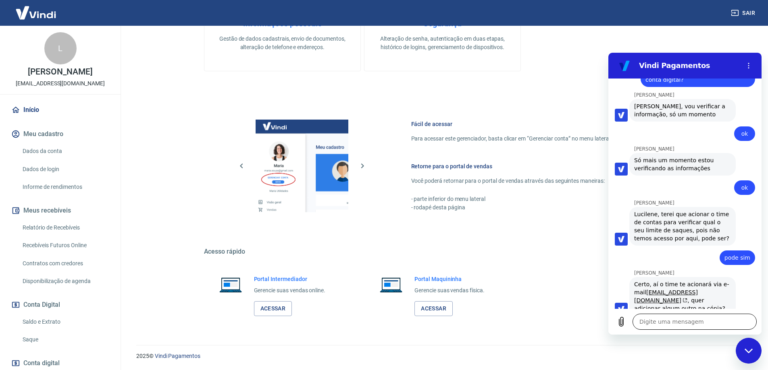
click at [476, 317] on textarea at bounding box center [694, 322] width 124 height 16
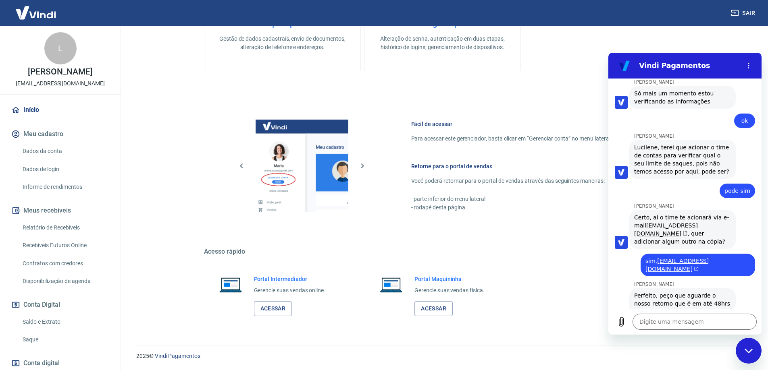
scroll to position [618, 0]
click at [476, 315] on textarea at bounding box center [694, 322] width 124 height 16
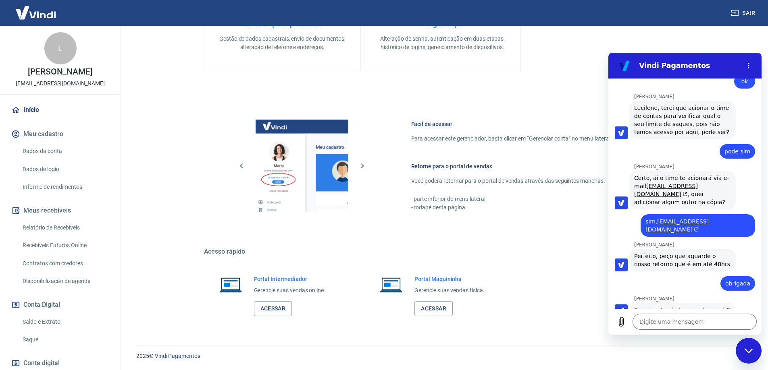
scroll to position [660, 0]
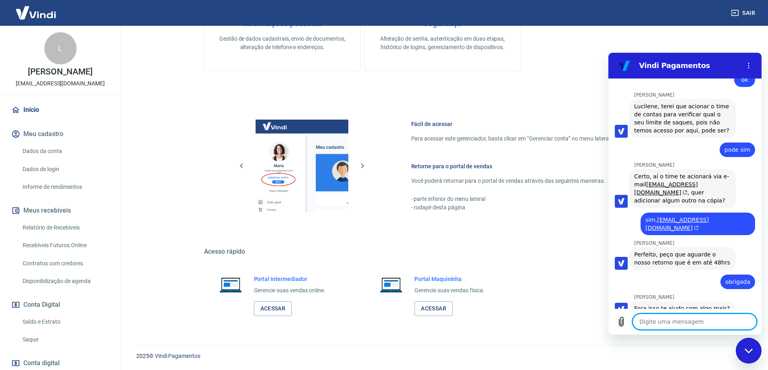
click at [476, 320] on textarea at bounding box center [694, 322] width 124 height 16
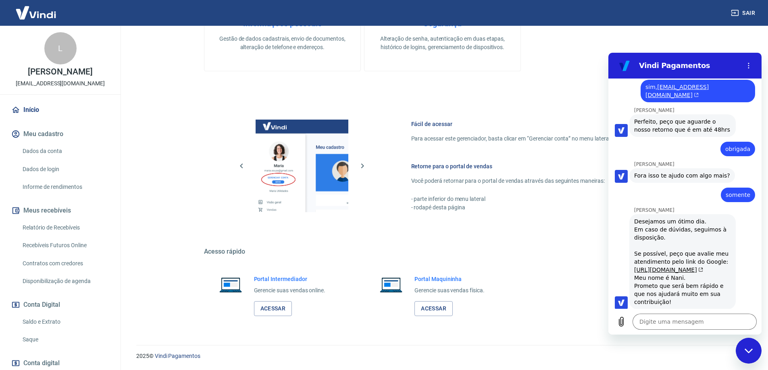
scroll to position [794, 0]
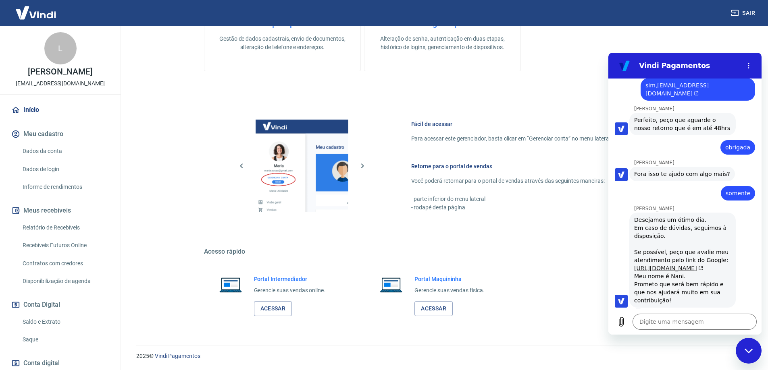
click at [476, 265] on link "[URL][DOMAIN_NAME]" at bounding box center [668, 268] width 69 height 6
click at [249, 85] on div "Bem-vindo(a) ao gerenciador de conta Vindi Aqui você pode consultar e atualizar…" at bounding box center [442, 55] width 477 height 542
click at [476, 354] on div "Fechar janela de mensagens" at bounding box center [748, 351] width 24 height 24
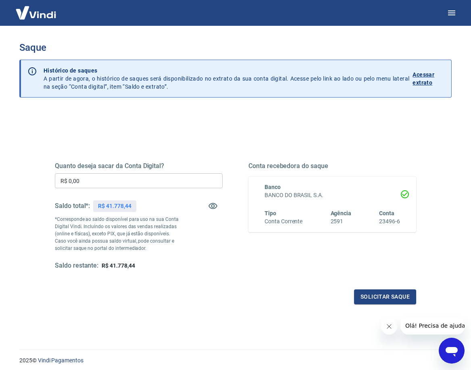
click at [34, 10] on img at bounding box center [36, 12] width 52 height 25
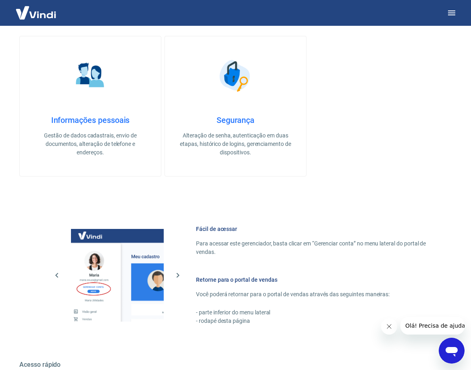
scroll to position [274, 0]
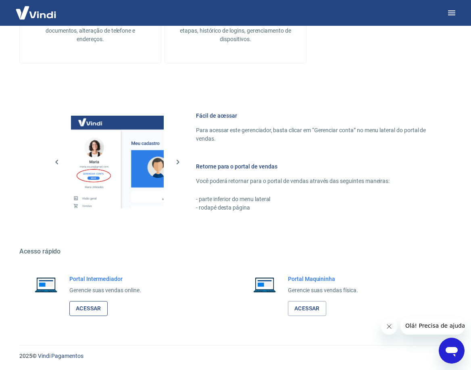
click at [99, 304] on link "Acessar" at bounding box center [88, 308] width 38 height 15
